Goal: Transaction & Acquisition: Download file/media

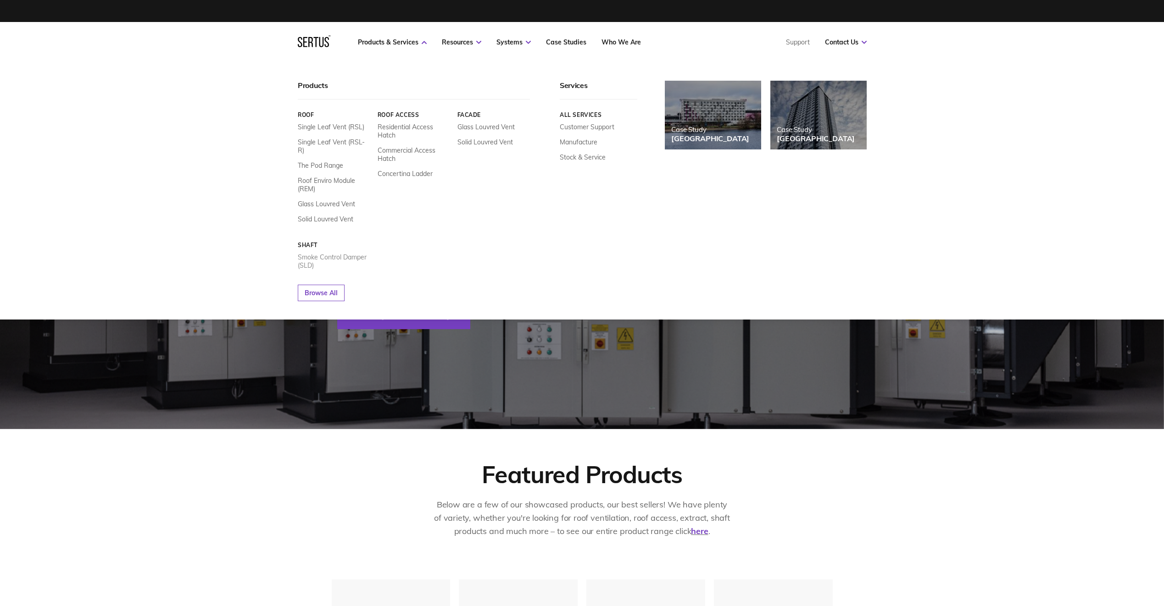
click at [348, 253] on link "Smoke Control Damper (SLD)" at bounding box center [334, 261] width 73 height 17
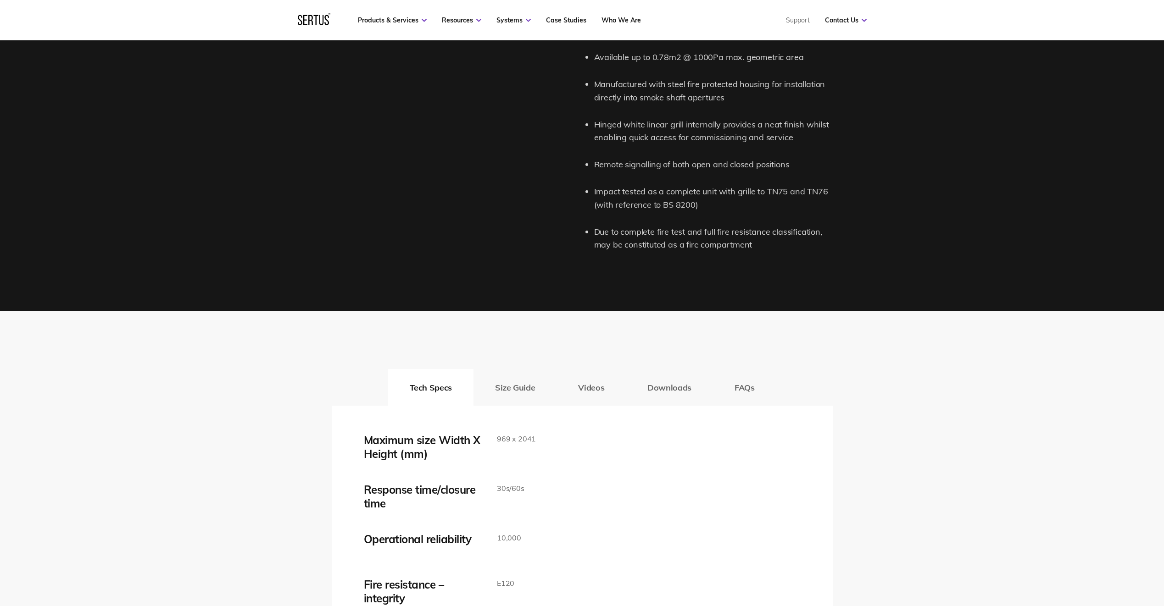
scroll to position [1422, 0]
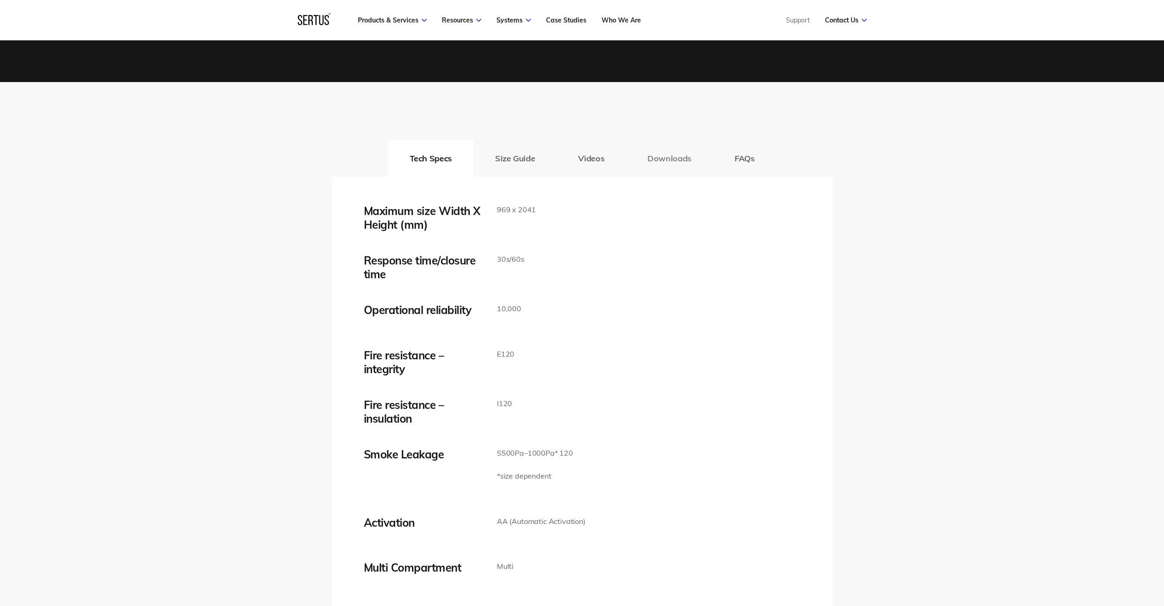
click at [690, 161] on button "Downloads" at bounding box center [669, 158] width 87 height 37
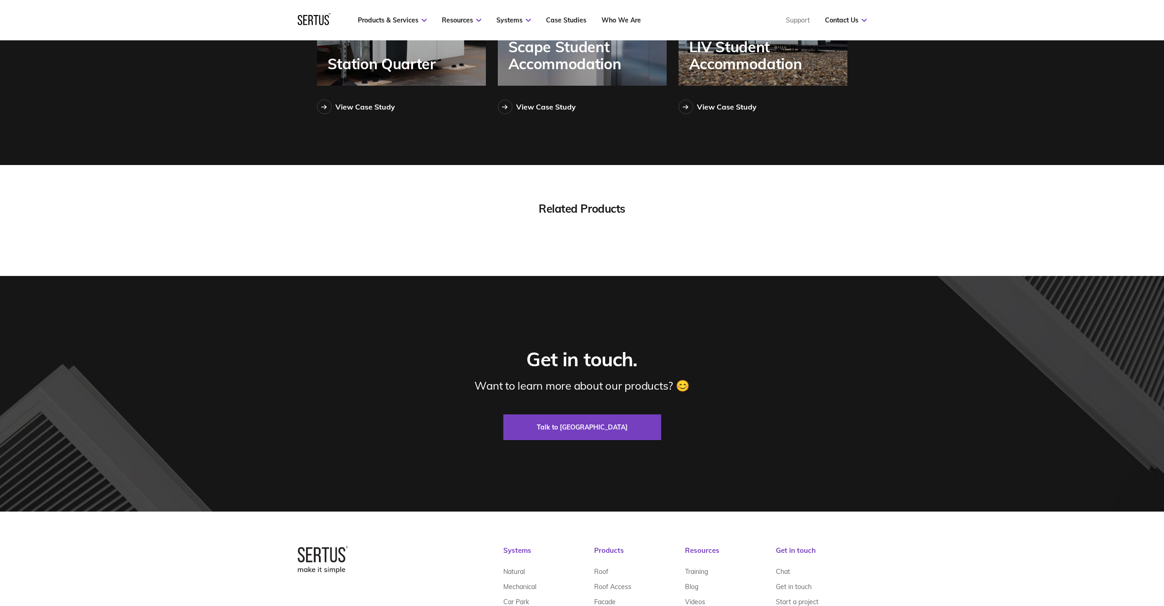
scroll to position [2844, 0]
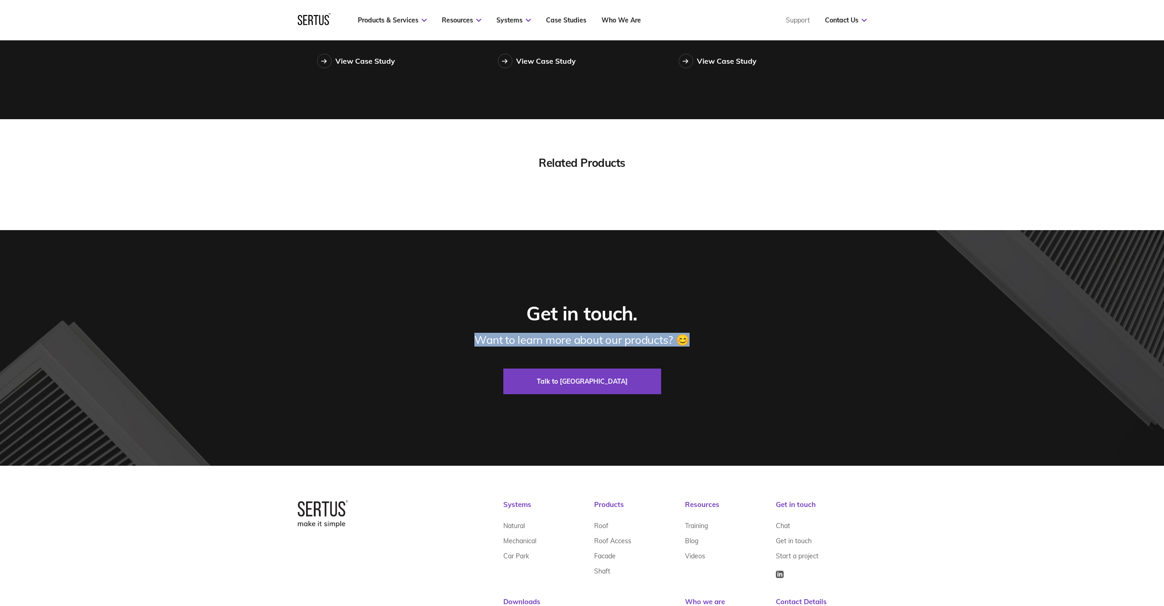
drag, startPoint x: 476, startPoint y: 344, endPoint x: 691, endPoint y: 340, distance: 215.1
click at [691, 340] on div "Get in touch. Want to learn more about our products? 😊 Talk to us" at bounding box center [582, 348] width 501 height 93
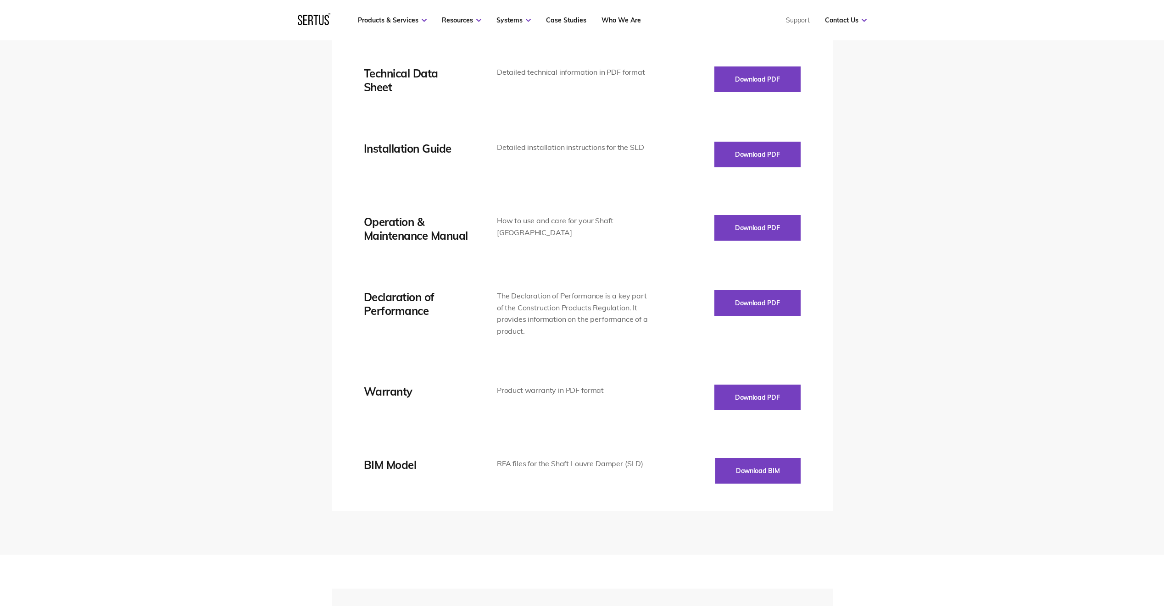
scroll to position [1468, 0]
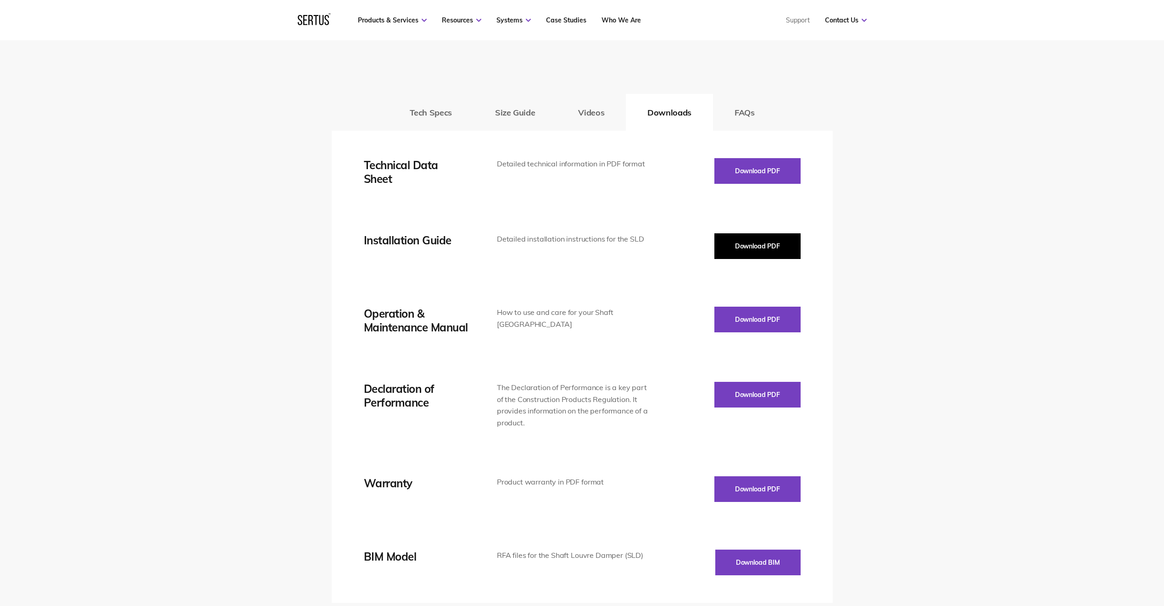
click at [755, 248] on button "Download PDF" at bounding box center [757, 246] width 86 height 26
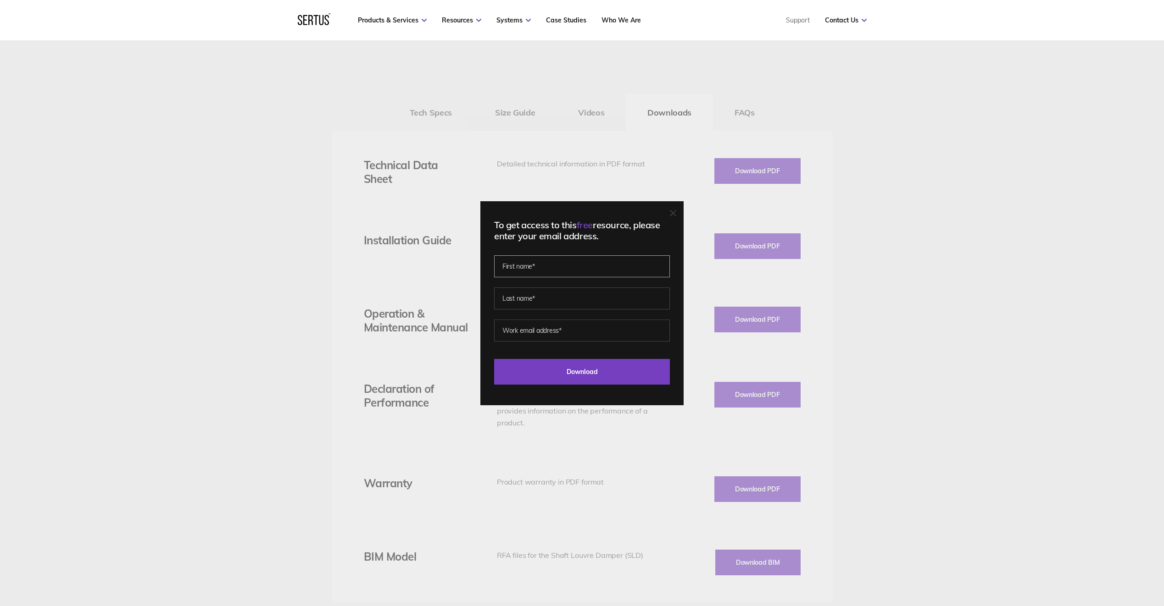
click at [580, 268] on input "text" at bounding box center [582, 266] width 176 height 22
type input "[PERSON_NAME]"
type input "del Moral"
type input "[PERSON_NAME][EMAIL_ADDRESS][PERSON_NAME][DOMAIN_NAME]"
click at [585, 374] on input "Download" at bounding box center [582, 372] width 176 height 26
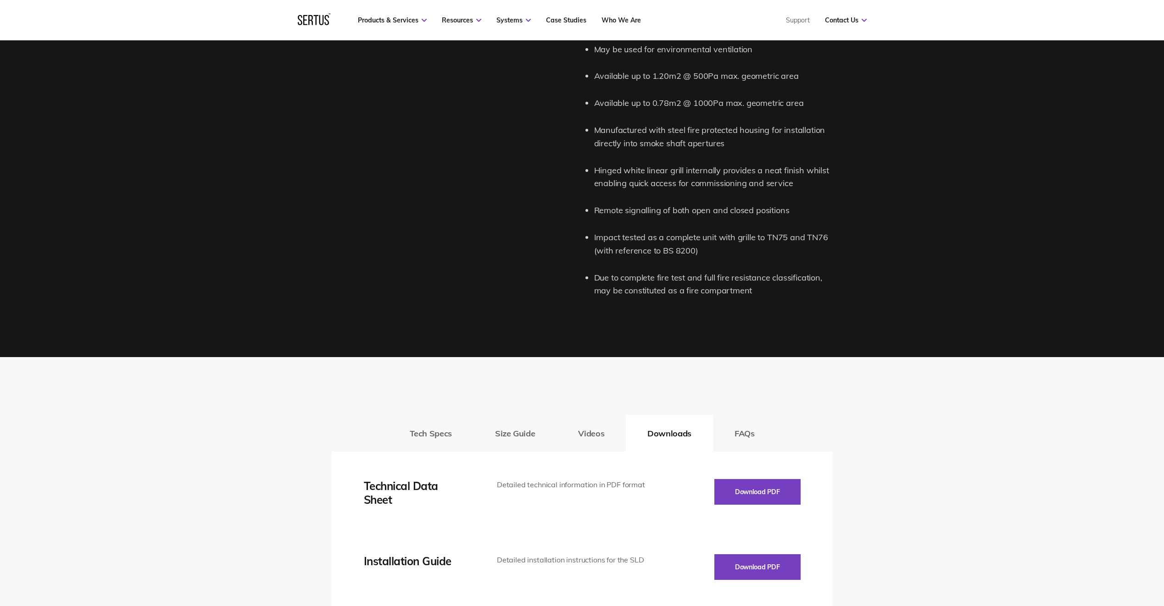
scroll to position [1330, 0]
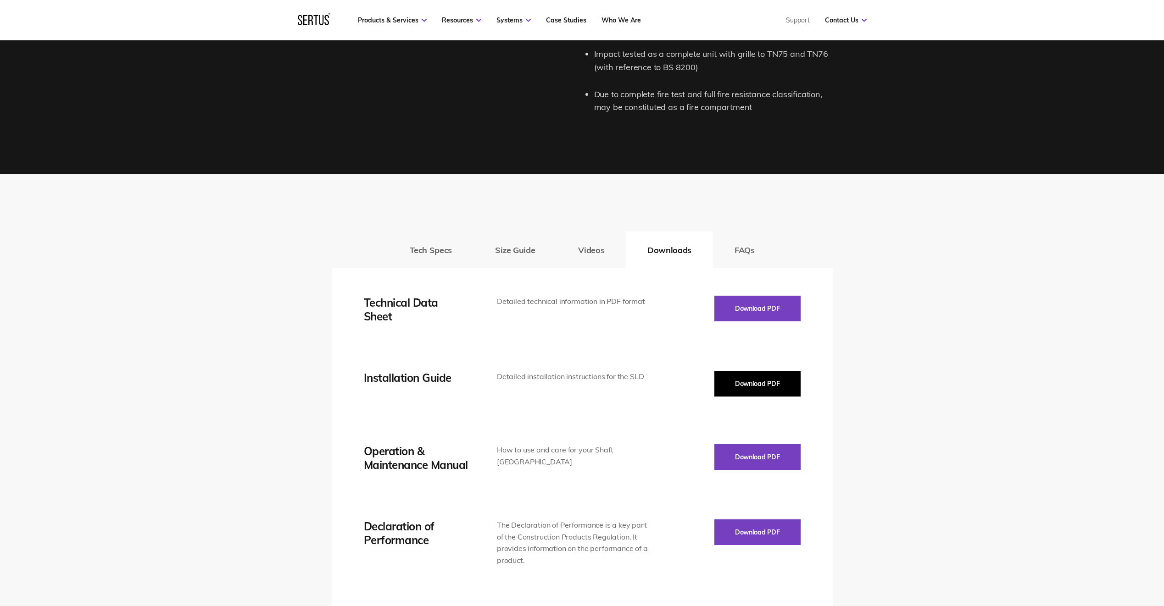
click at [754, 385] on button "Download PDF" at bounding box center [757, 384] width 86 height 26
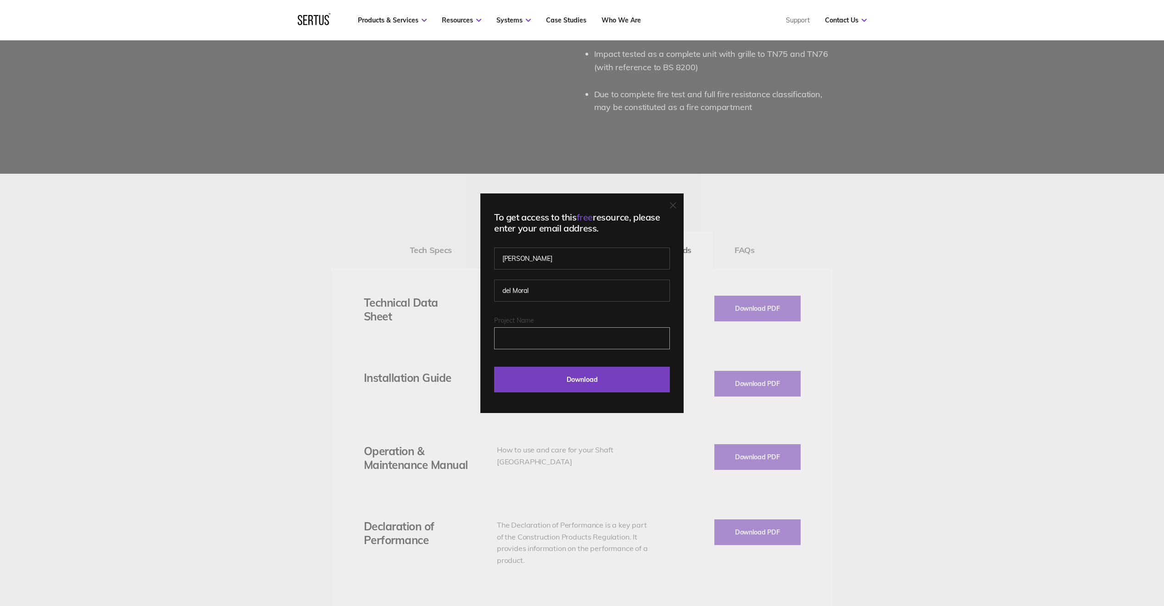
click at [569, 328] on input "Project Name" at bounding box center [582, 338] width 176 height 22
click at [568, 344] on input "Project Name" at bounding box center [582, 338] width 176 height 22
click at [580, 384] on input "Download" at bounding box center [582, 380] width 176 height 26
